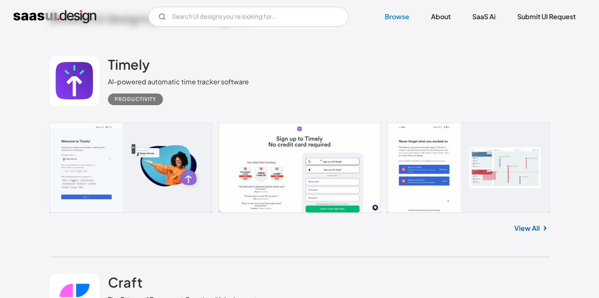
scroll to position [202, 0]
click at [344, 154] on link at bounding box center [300, 168] width 500 height 90
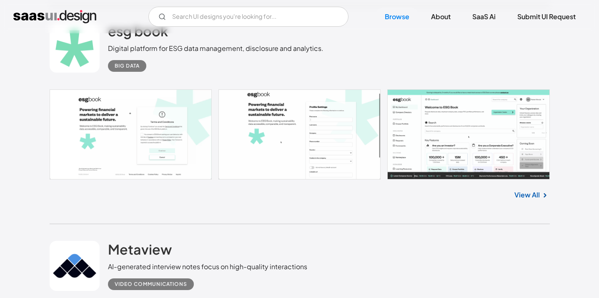
scroll to position [1112, 0]
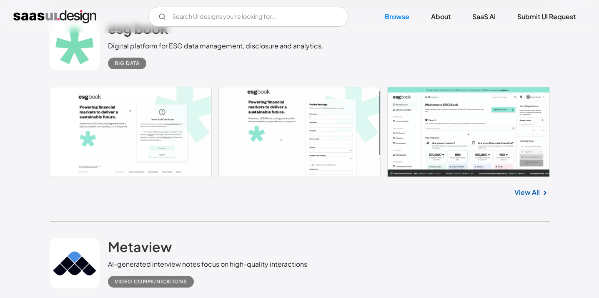
click at [409, 102] on link at bounding box center [300, 132] width 500 height 90
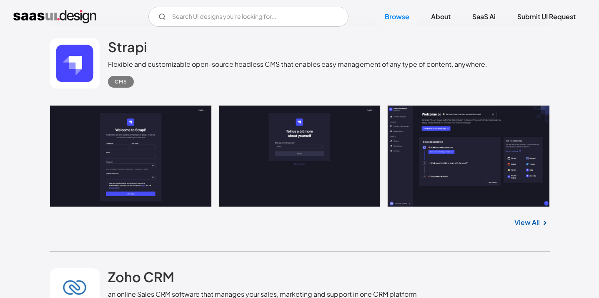
scroll to position [2184, 0]
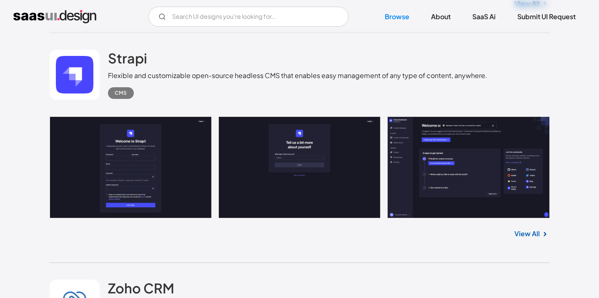
click at [469, 160] on link at bounding box center [300, 167] width 500 height 102
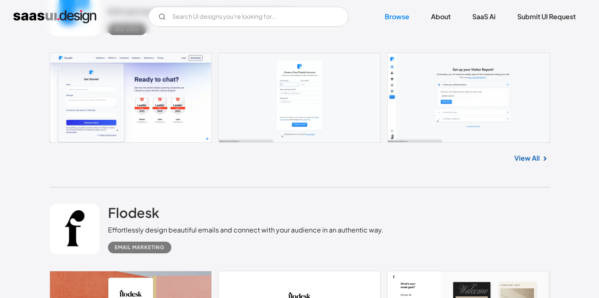
scroll to position [4036, 0]
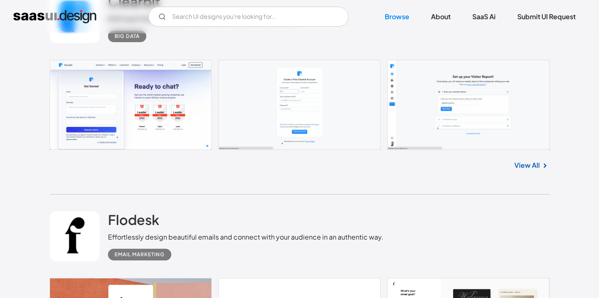
click at [523, 170] on link "View All" at bounding box center [526, 165] width 25 height 10
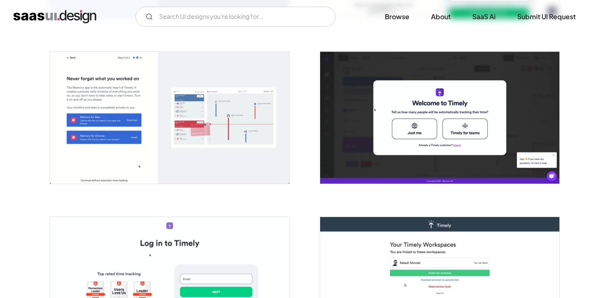
scroll to position [400, 0]
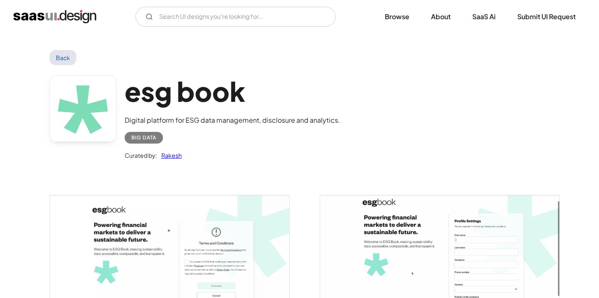
click at [205, 205] on img "open lightbox" at bounding box center [169, 261] width 239 height 133
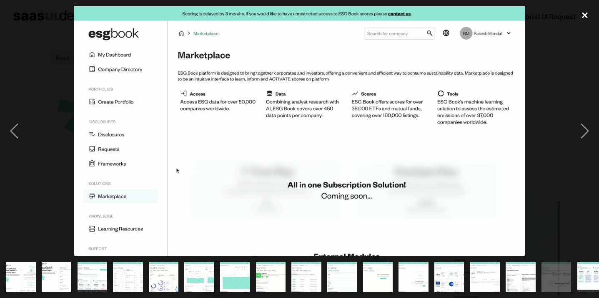
click at [571, 15] on div "close lightbox" at bounding box center [585, 15] width 28 height 18
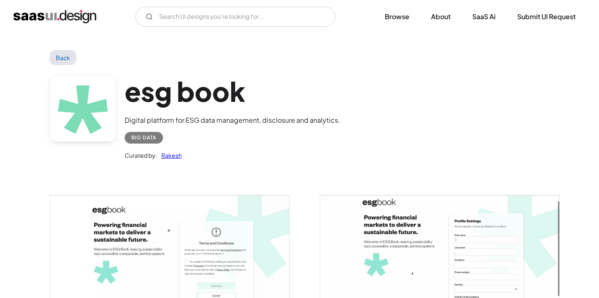
scroll to position [30, 0]
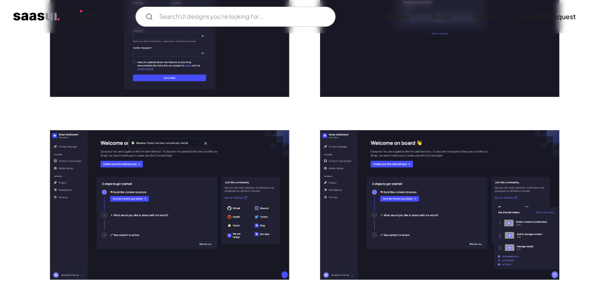
scroll to position [255, 0]
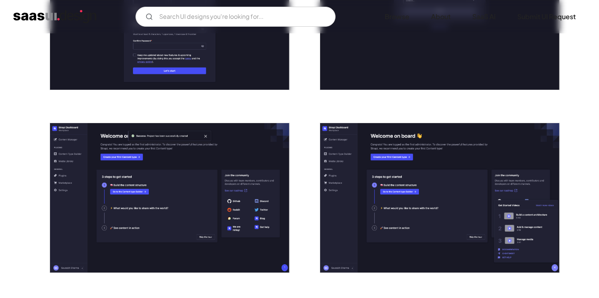
click at [210, 180] on img "open lightbox" at bounding box center [169, 198] width 239 height 150
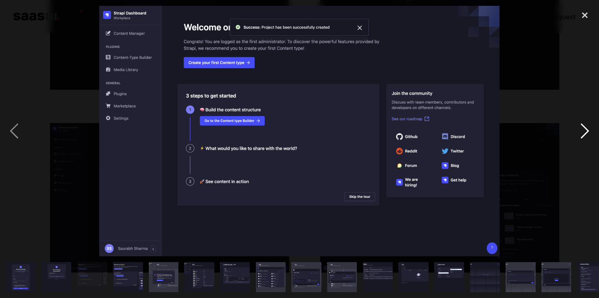
click at [589, 128] on div "next image" at bounding box center [585, 131] width 28 height 250
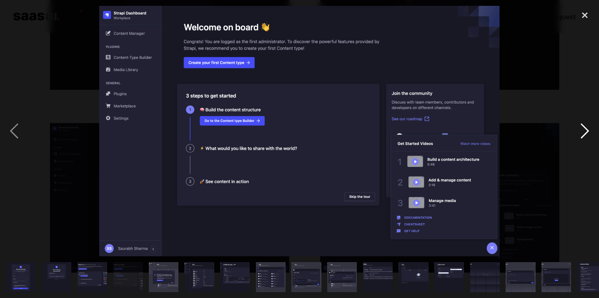
click at [589, 128] on div "next image" at bounding box center [585, 131] width 28 height 250
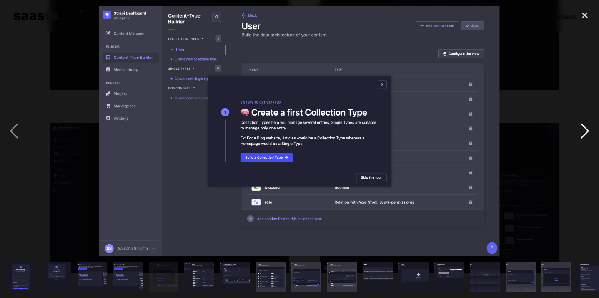
click at [589, 128] on div "next image" at bounding box center [585, 131] width 28 height 250
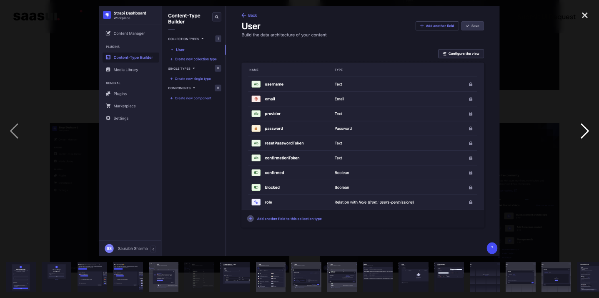
click at [589, 128] on div "next image" at bounding box center [585, 131] width 28 height 250
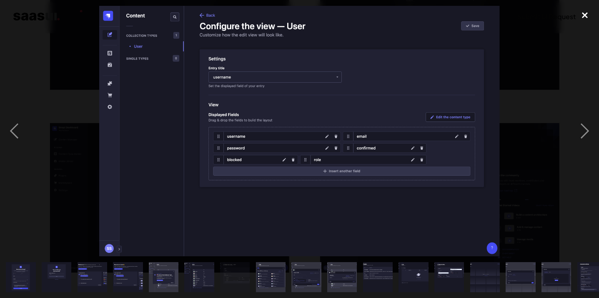
click at [586, 16] on div "close lightbox" at bounding box center [585, 15] width 28 height 18
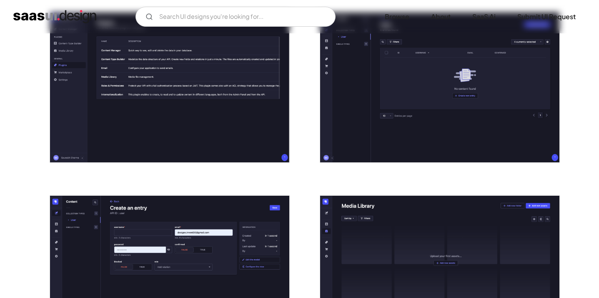
scroll to position [1118, 0]
